Goal: Book appointment/travel/reservation

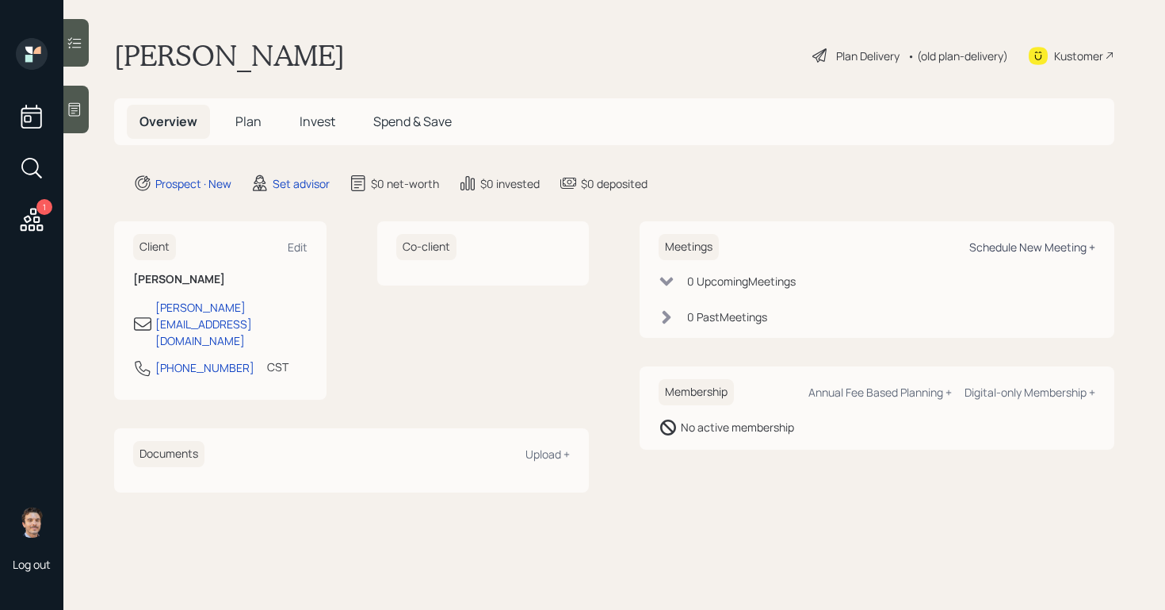
click at [997, 251] on div "Schedule New Meeting +" at bounding box center [1033, 246] width 126 height 15
select select "round-[PERSON_NAME]"
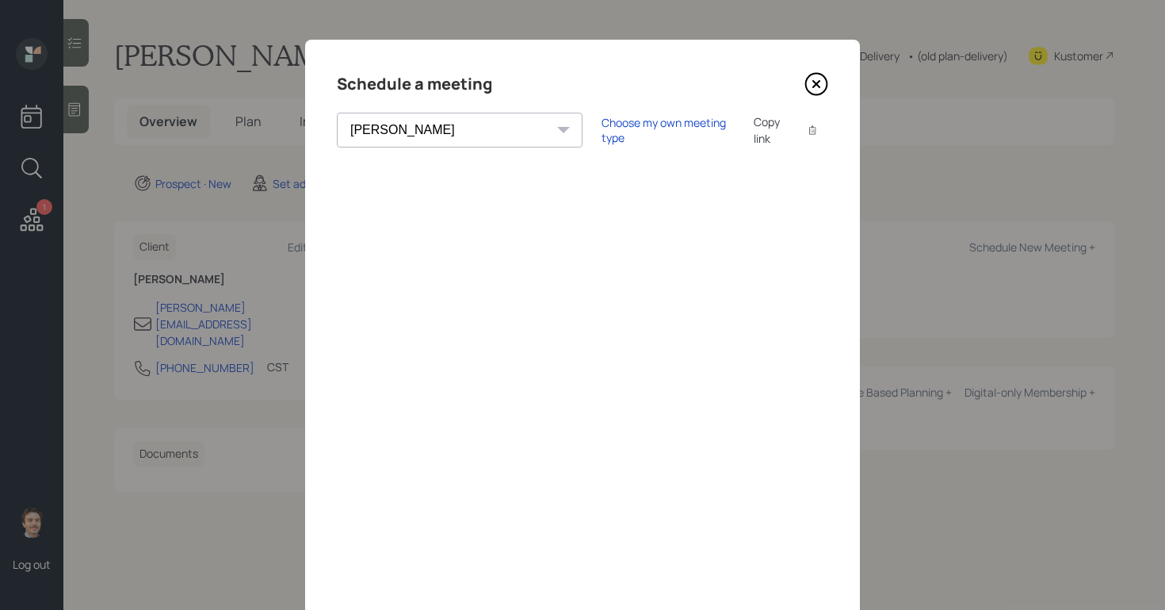
click at [817, 82] on icon at bounding box center [817, 84] width 24 height 24
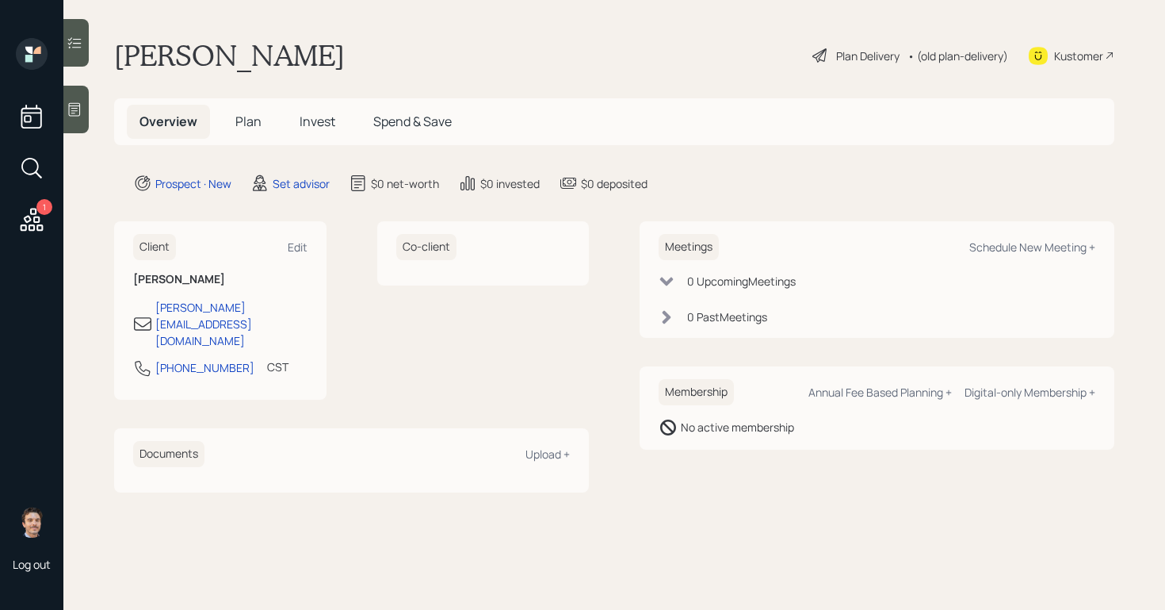
click at [85, 104] on div at bounding box center [75, 110] width 25 height 48
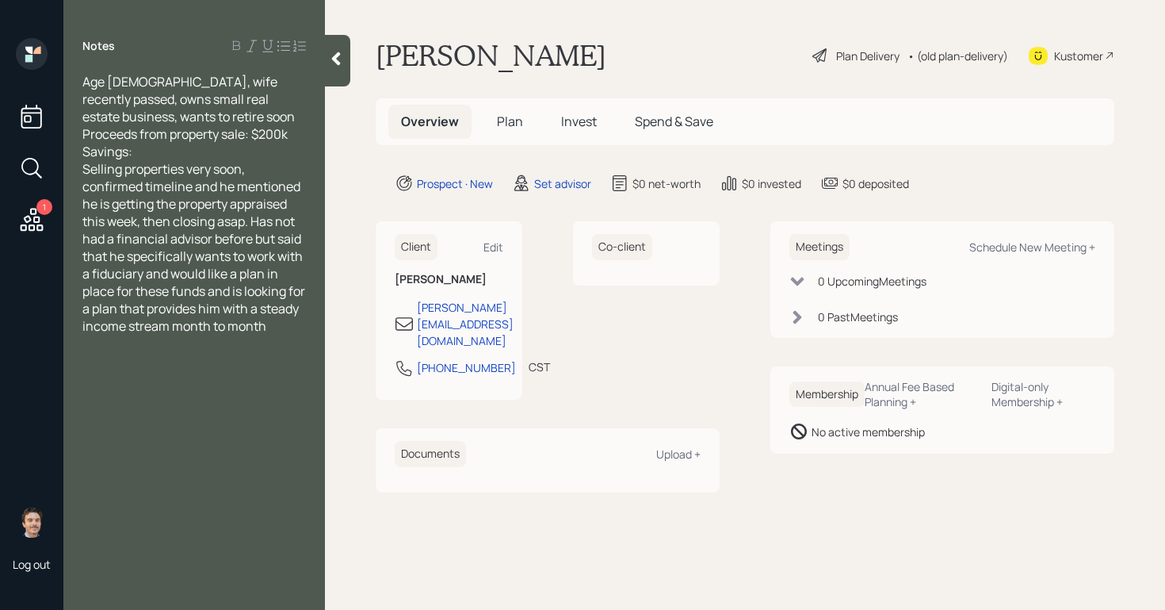
click at [264, 154] on div "Savings:" at bounding box center [194, 151] width 224 height 17
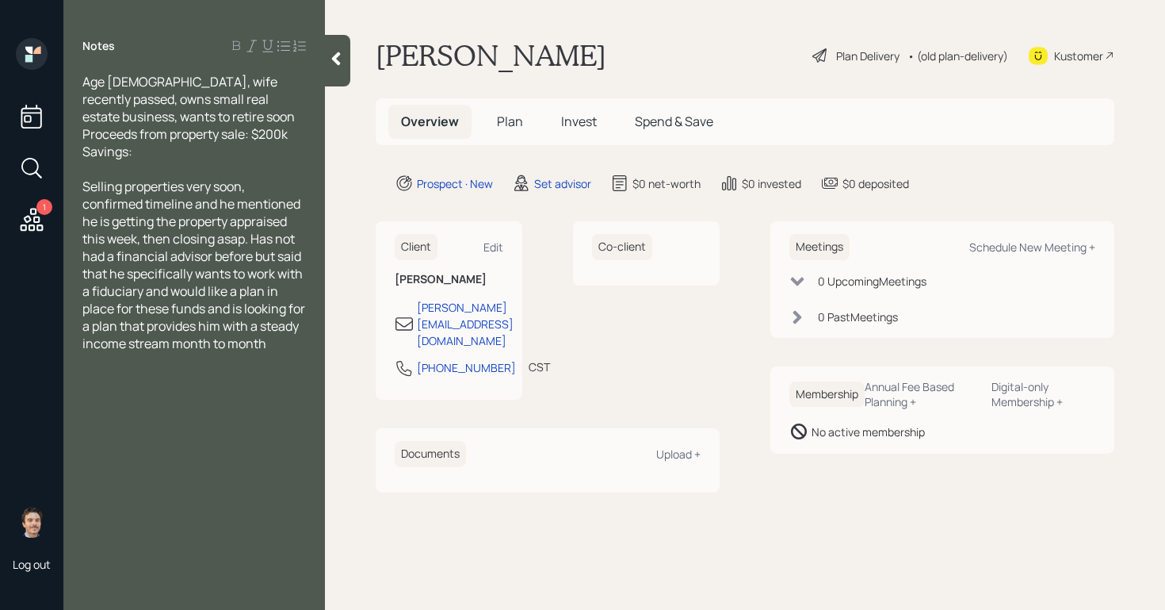
click at [344, 42] on div at bounding box center [337, 61] width 25 height 52
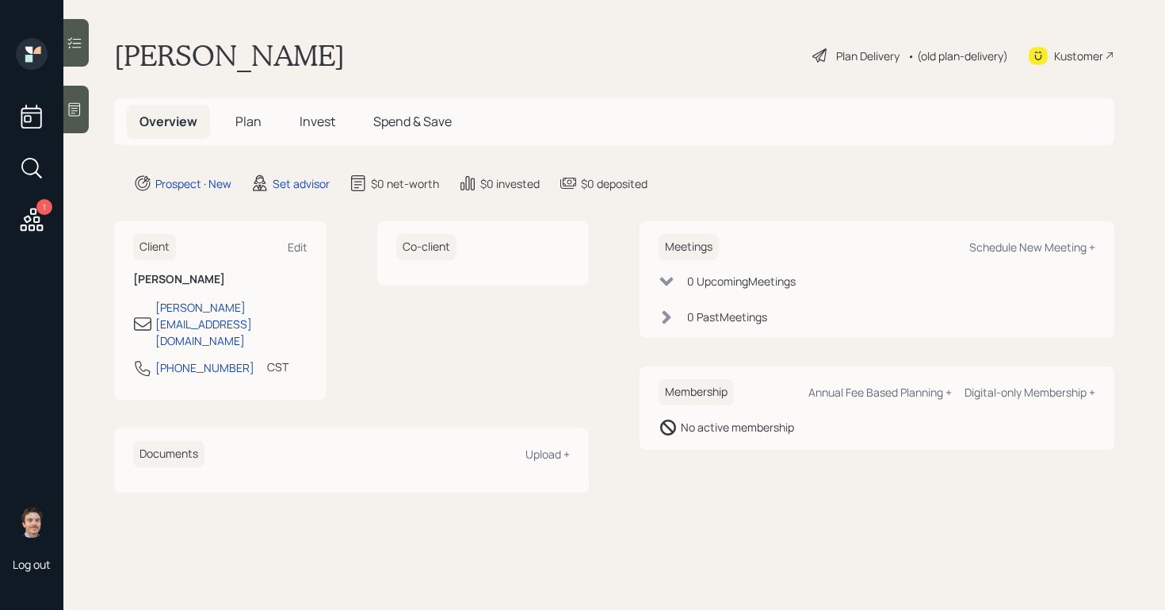
click at [80, 112] on icon at bounding box center [75, 109] width 16 height 16
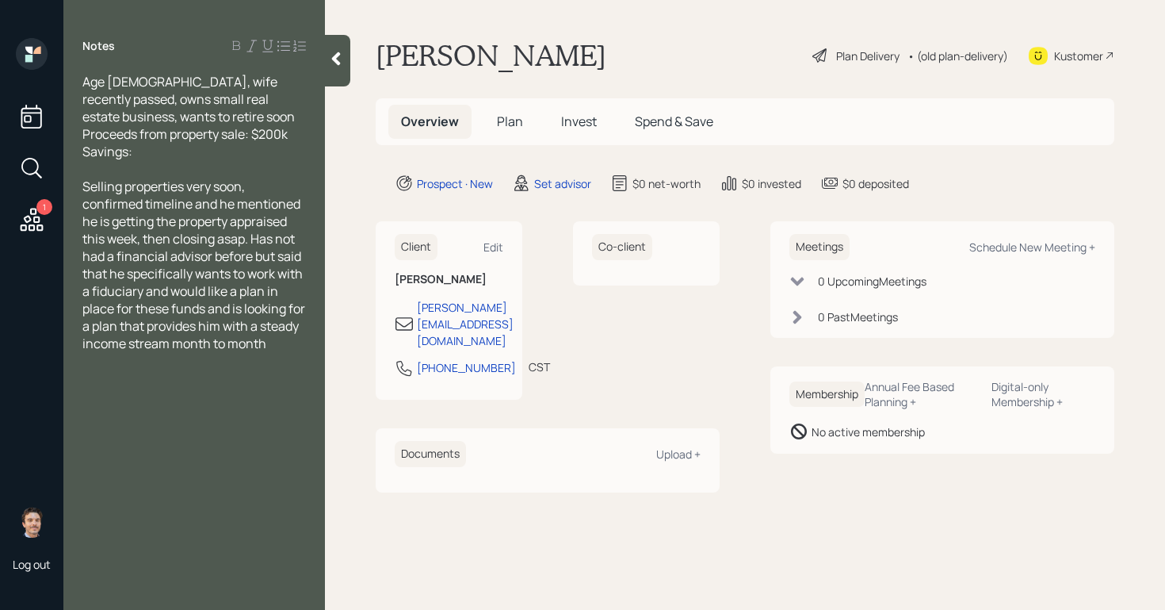
click at [337, 63] on icon at bounding box center [336, 59] width 16 height 16
